Goal: Browse casually: Explore the website without a specific task or goal

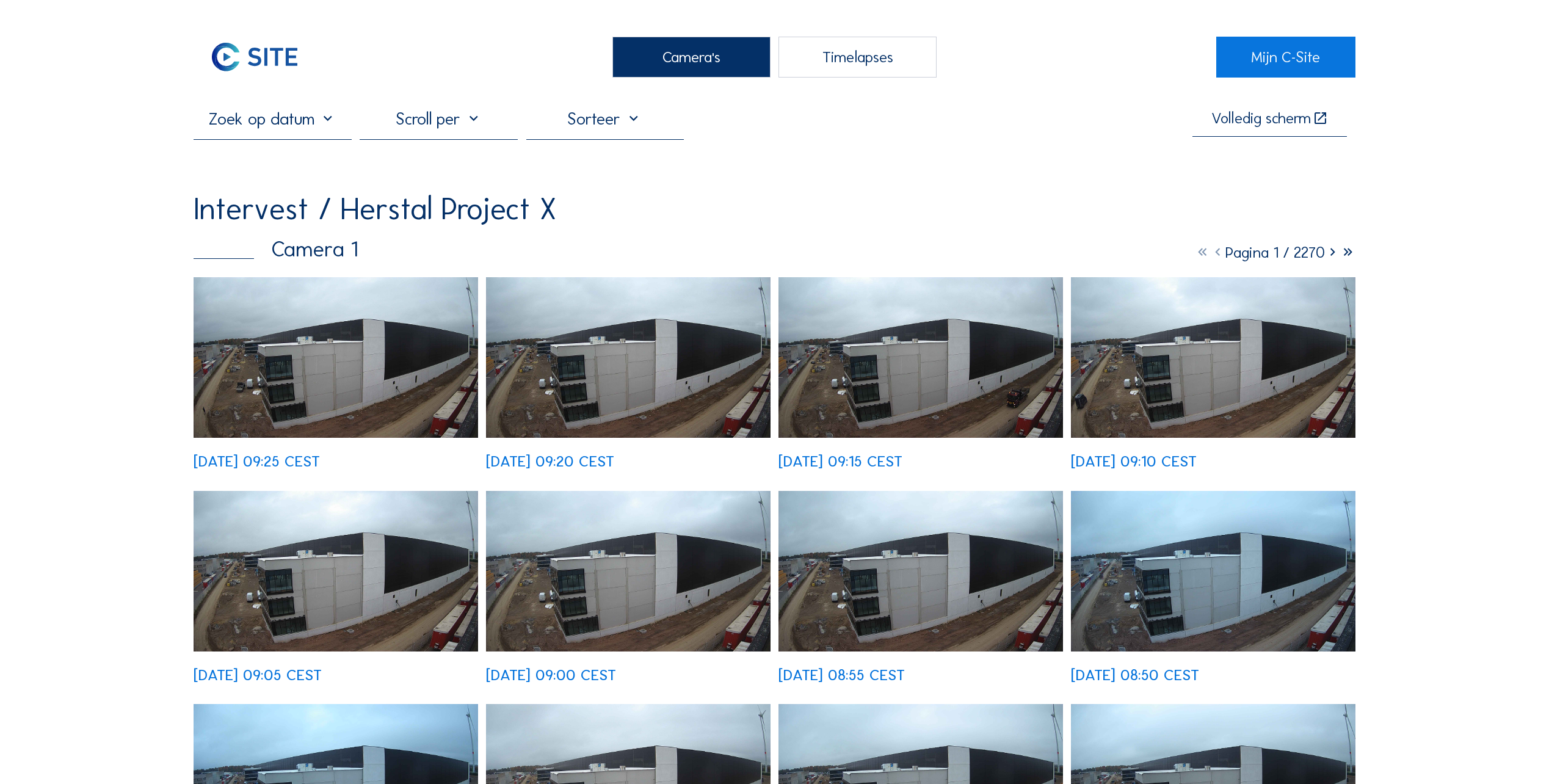
click at [292, 370] on img at bounding box center [336, 357] width 284 height 160
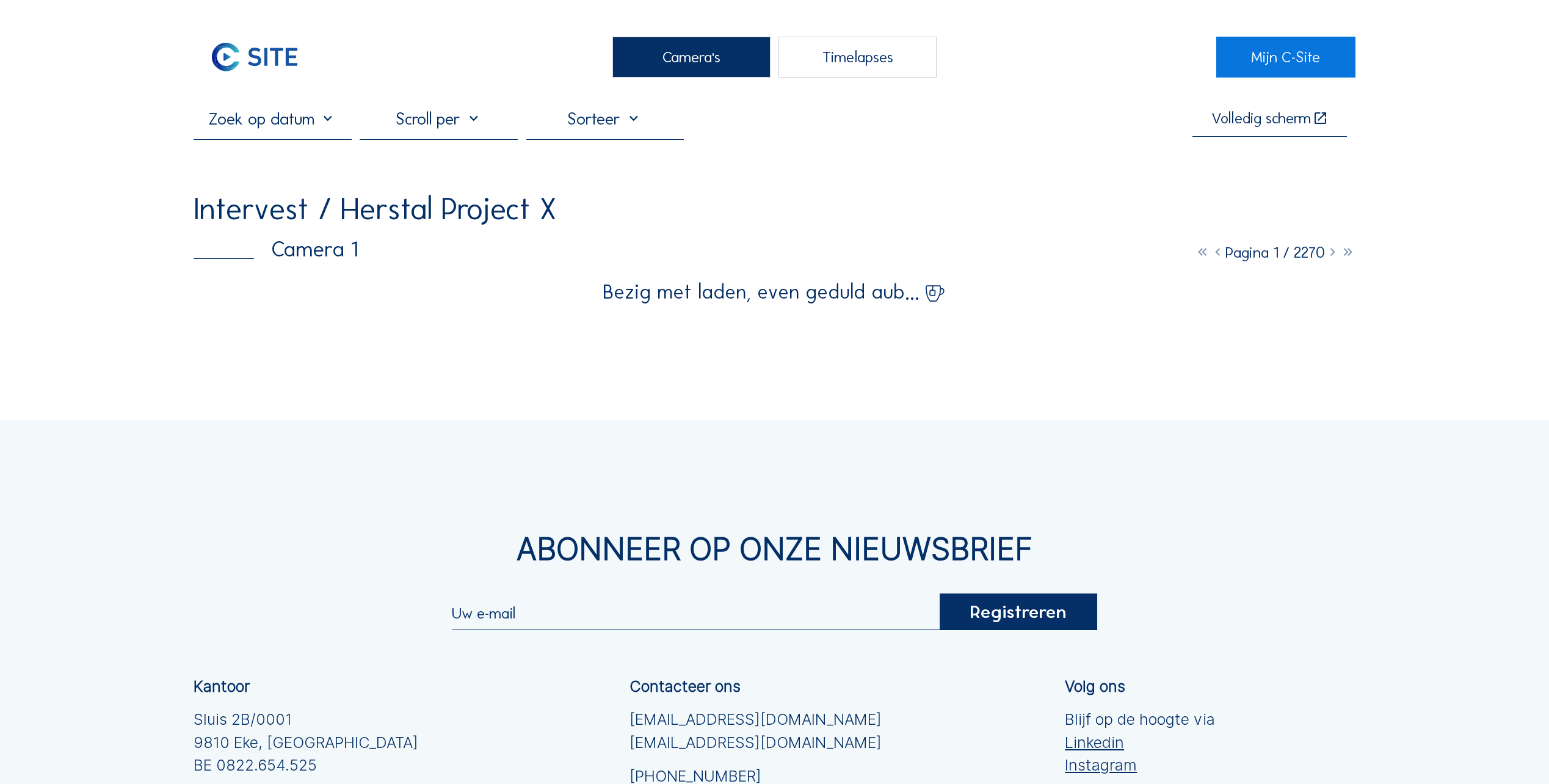
click at [718, 51] on div "Camera's" at bounding box center [691, 57] width 158 height 41
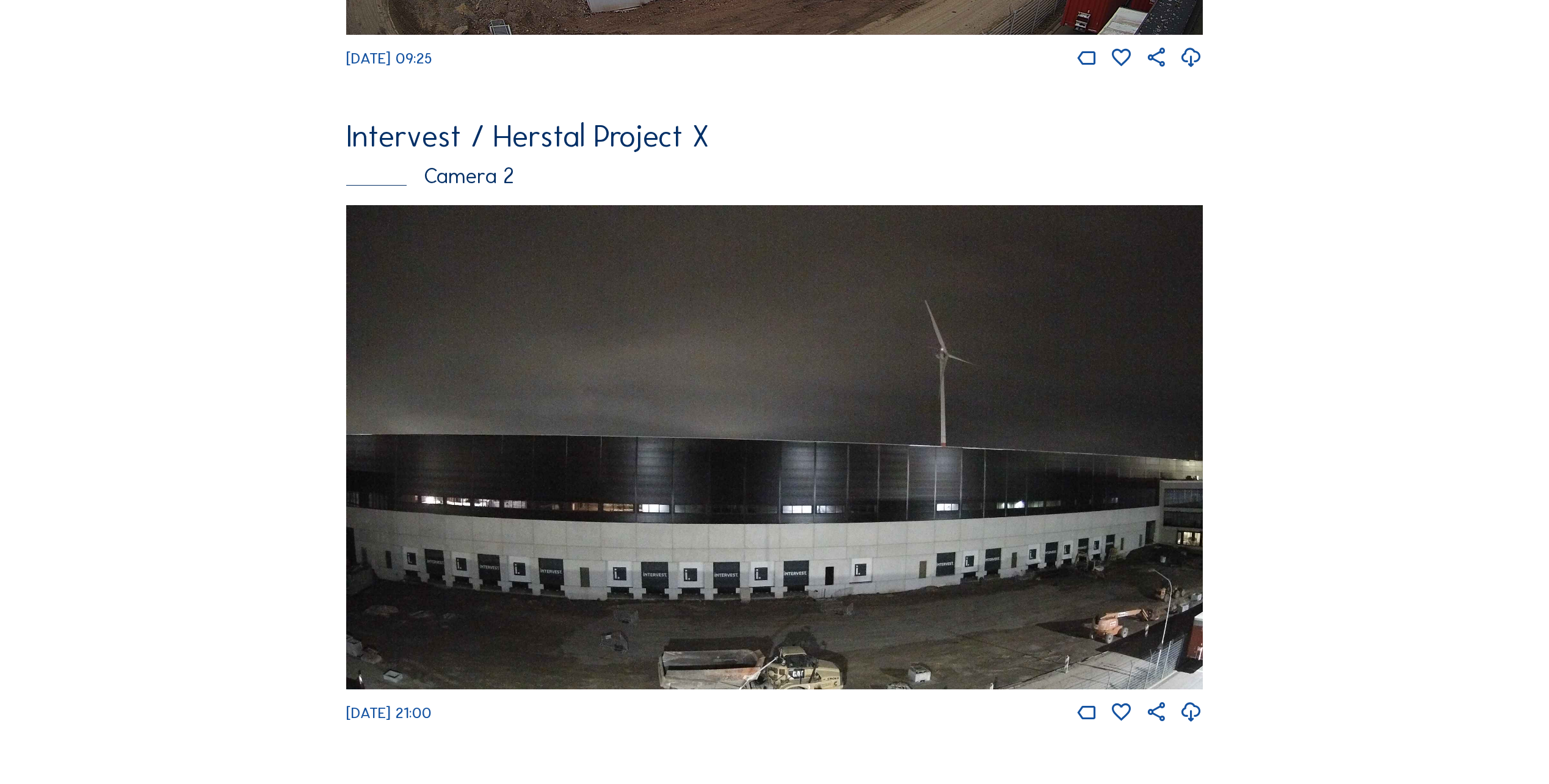
scroll to position [671, 0]
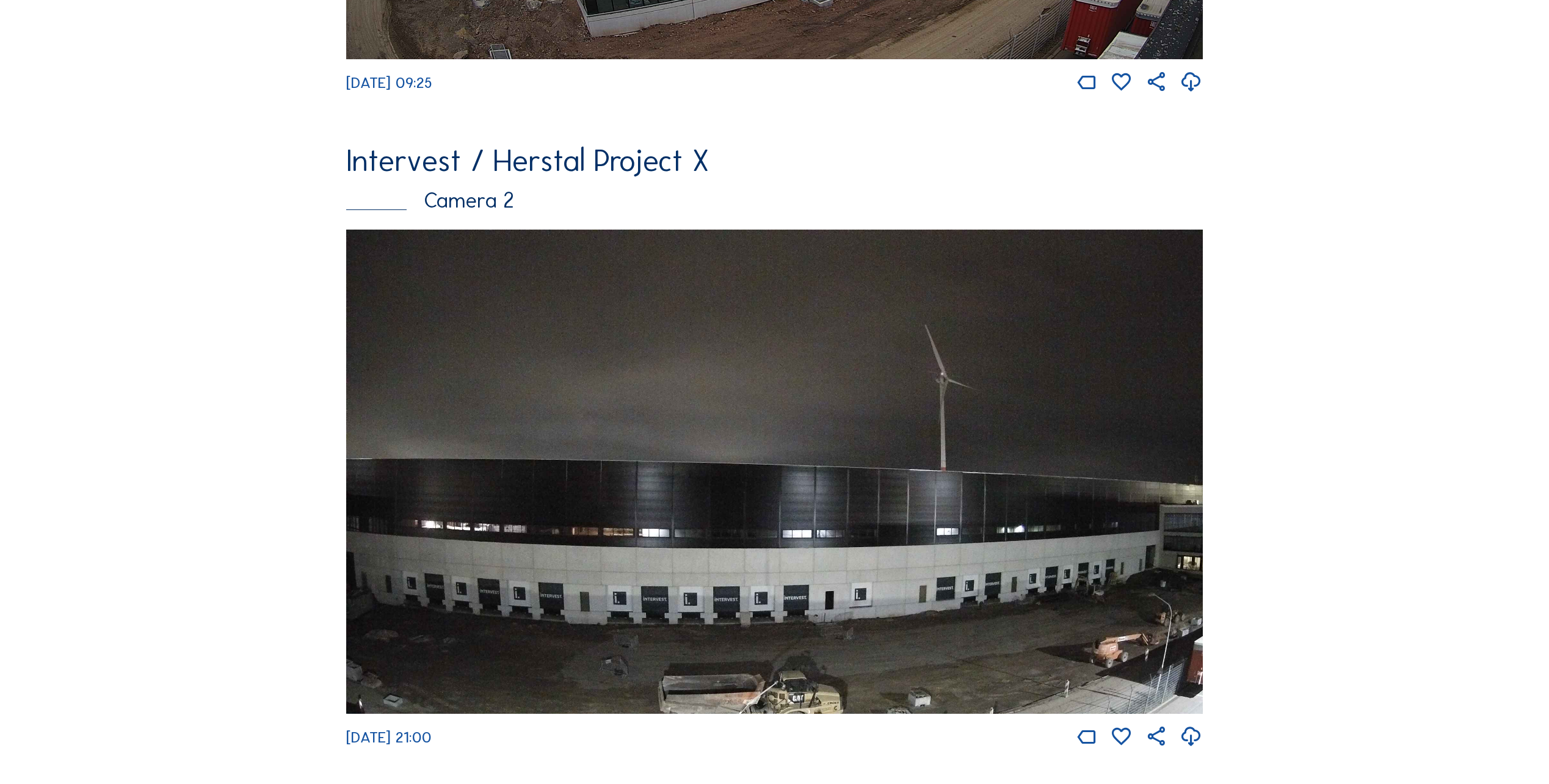
click at [553, 366] on img at bounding box center [774, 471] width 857 height 484
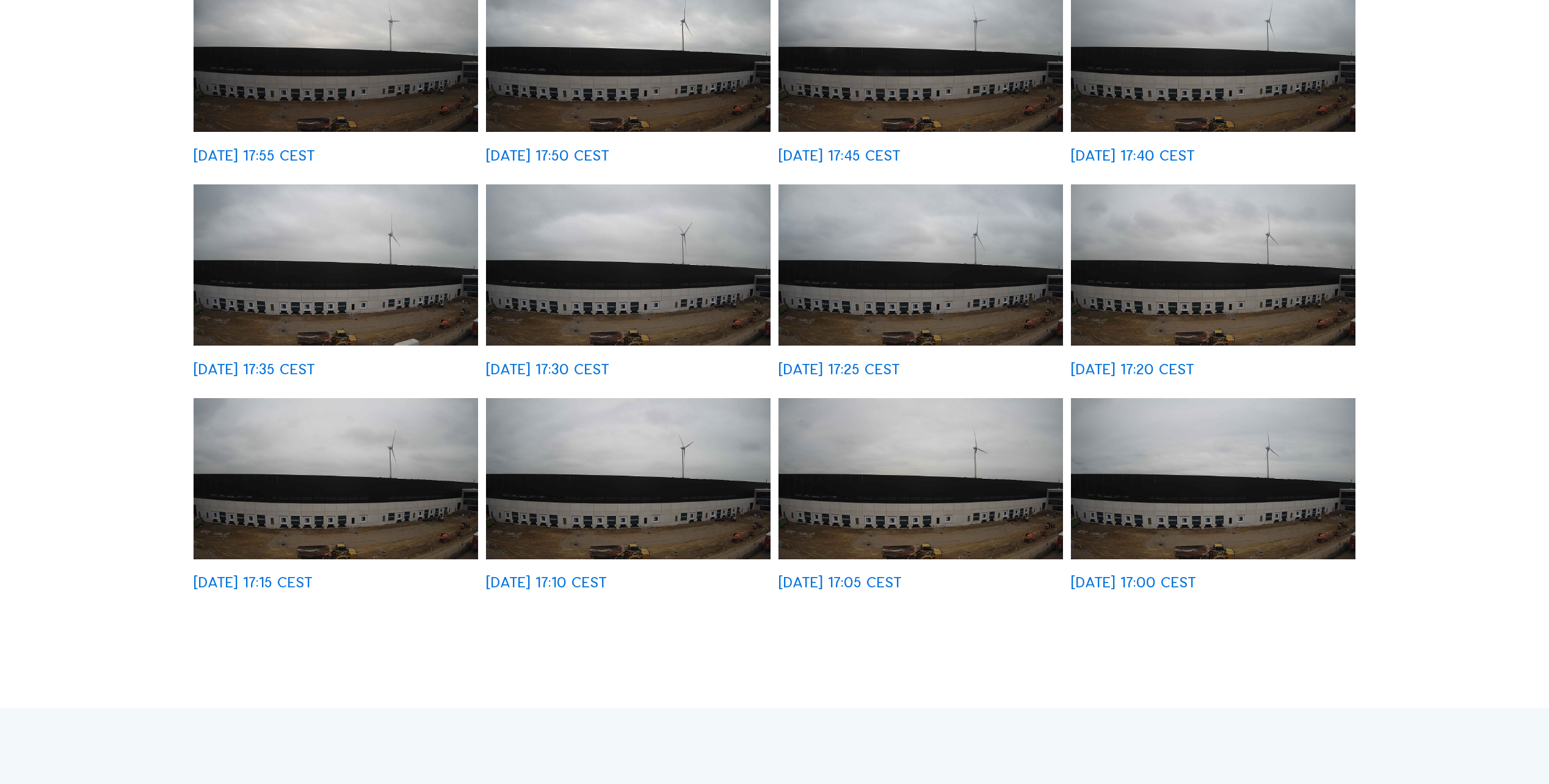
scroll to position [549, 0]
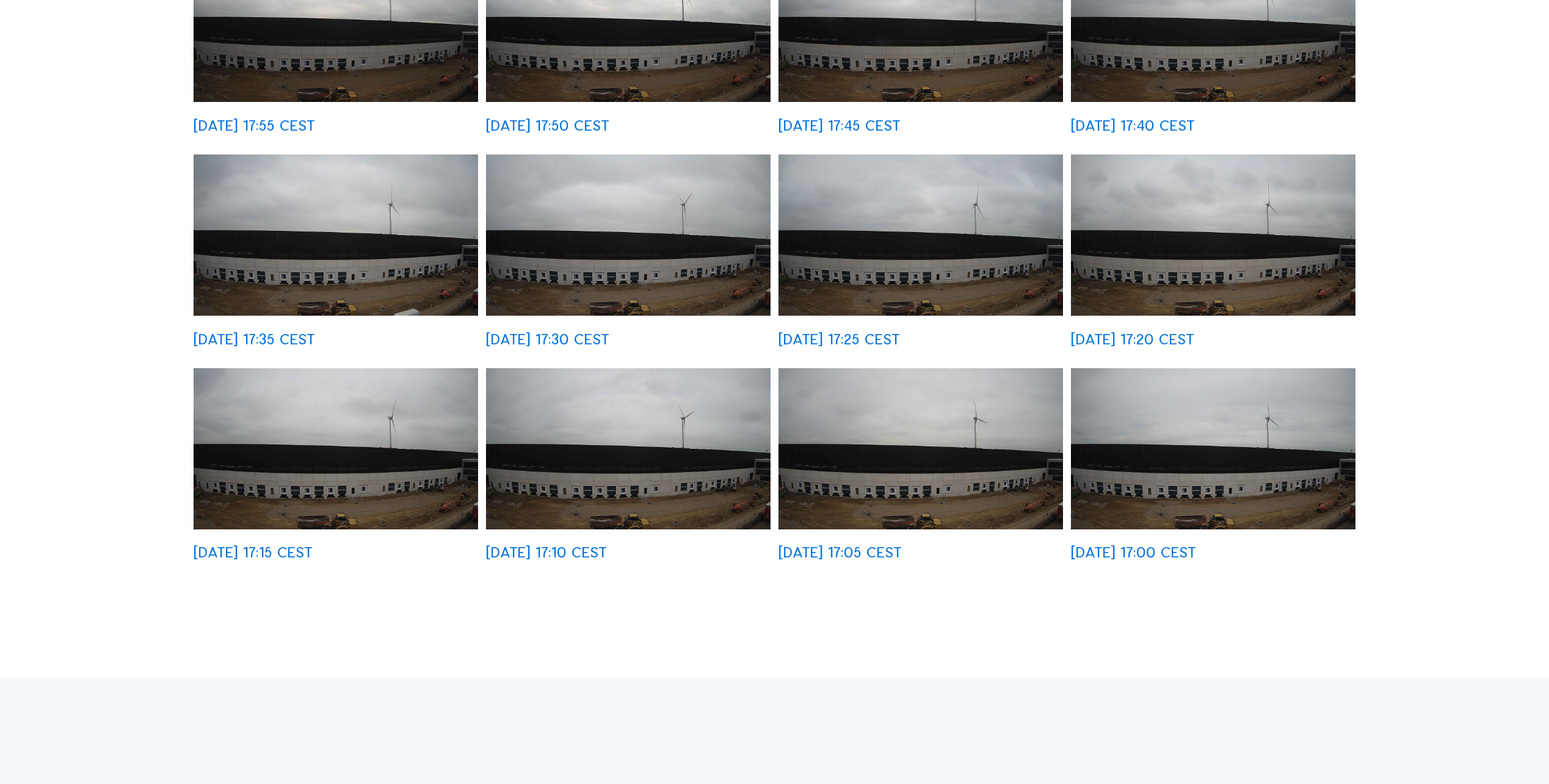
click at [1183, 451] on img at bounding box center [1213, 448] width 284 height 160
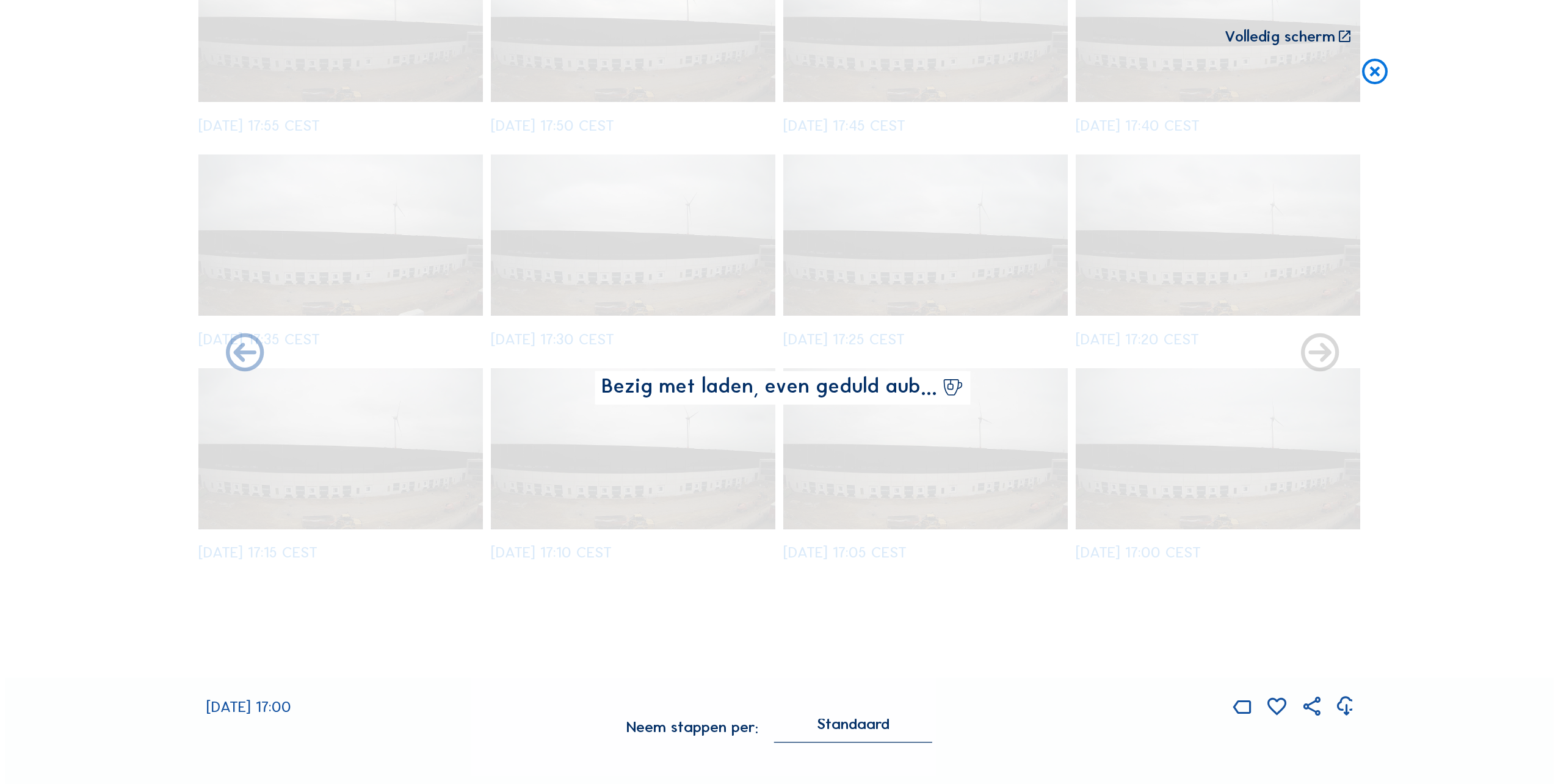
scroll to position [551, 0]
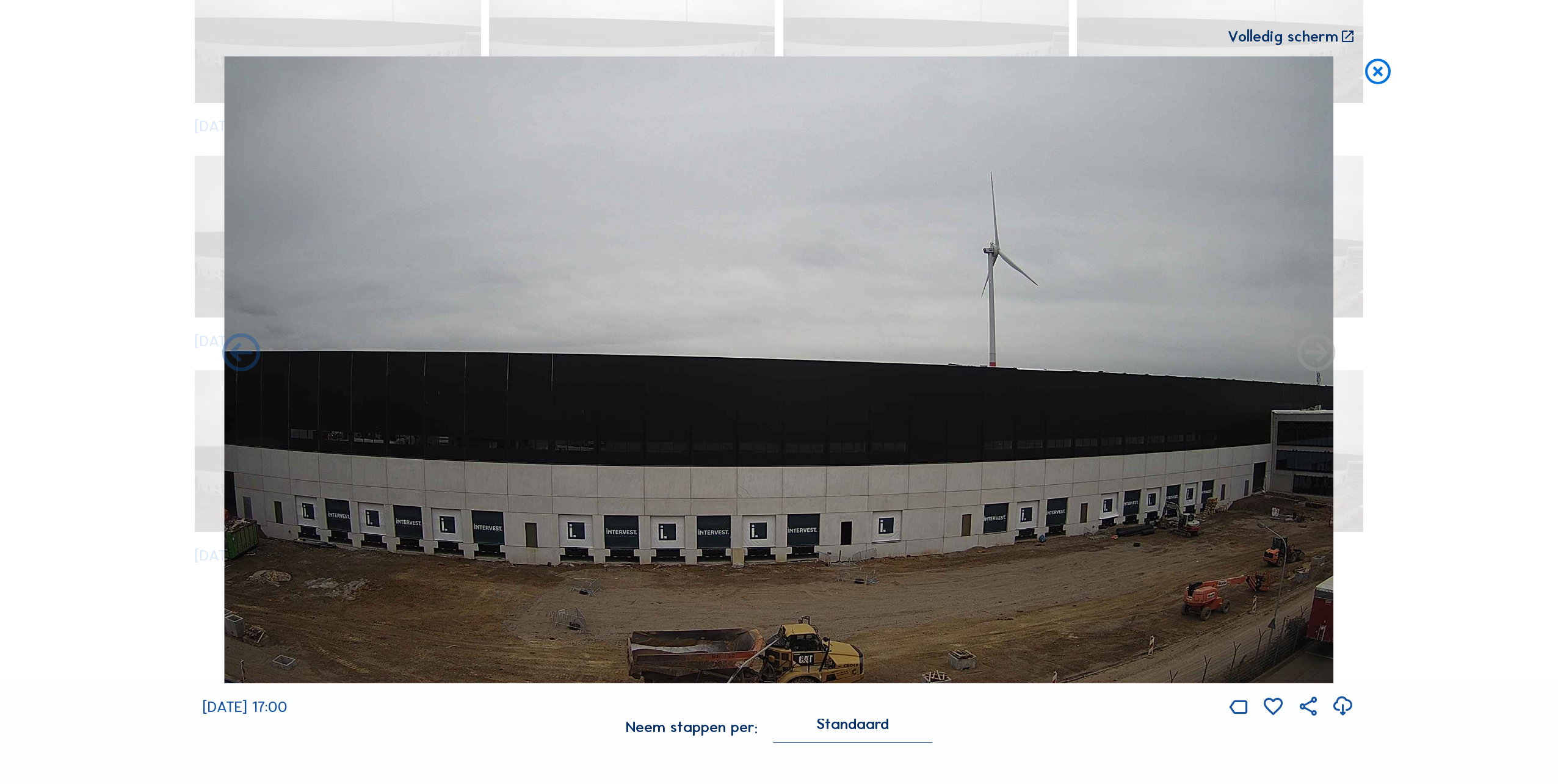
click at [1381, 70] on icon at bounding box center [1377, 72] width 31 height 32
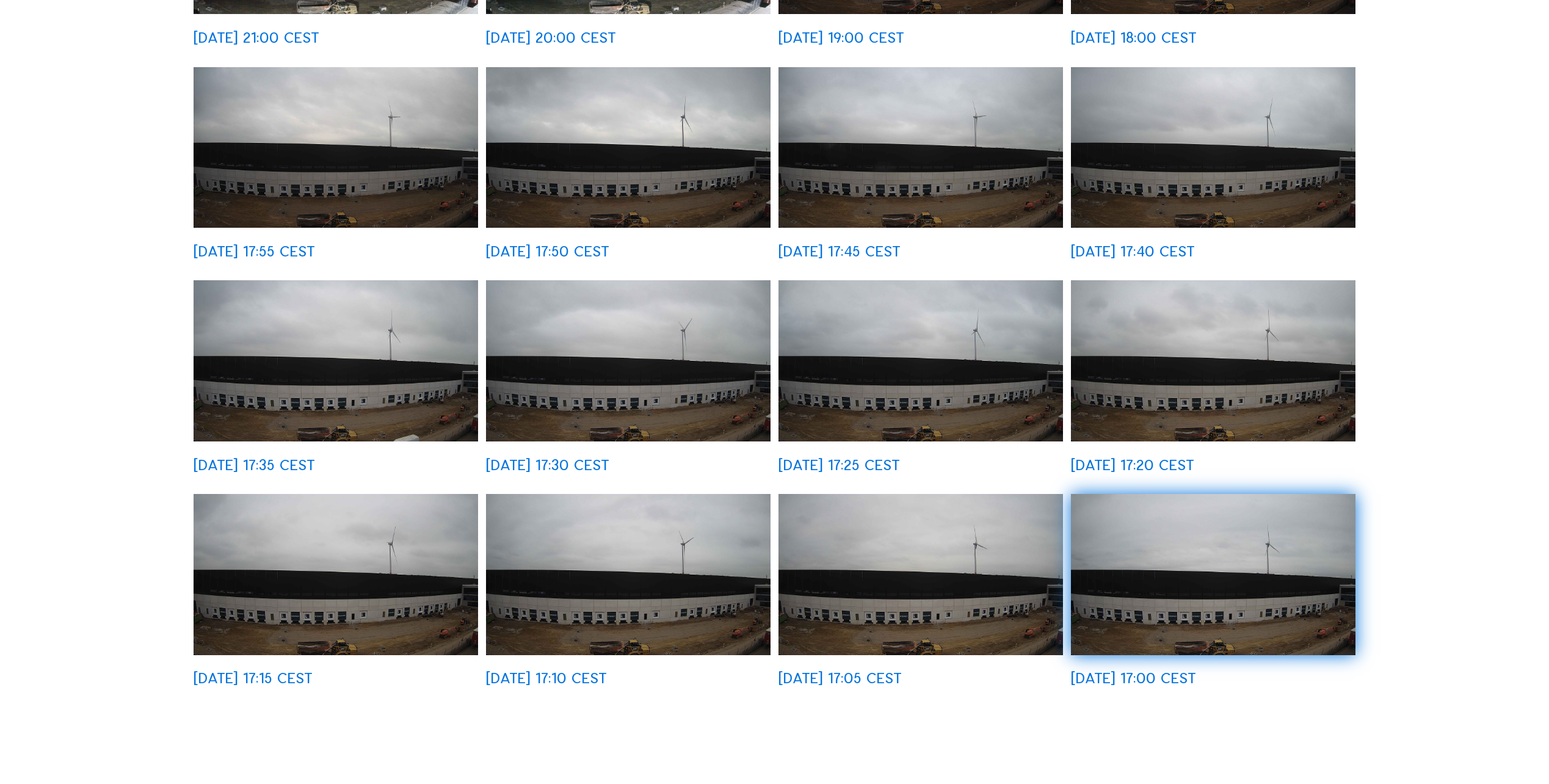
scroll to position [549, 0]
